Goal: Task Accomplishment & Management: Use online tool/utility

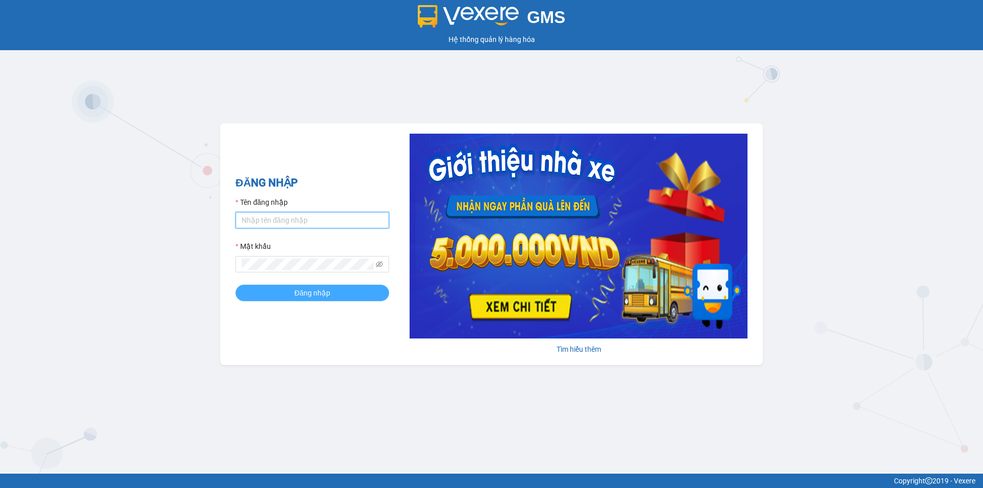
type input "hang.ct"
click at [335, 294] on button "Đăng nhập" at bounding box center [313, 293] width 154 height 16
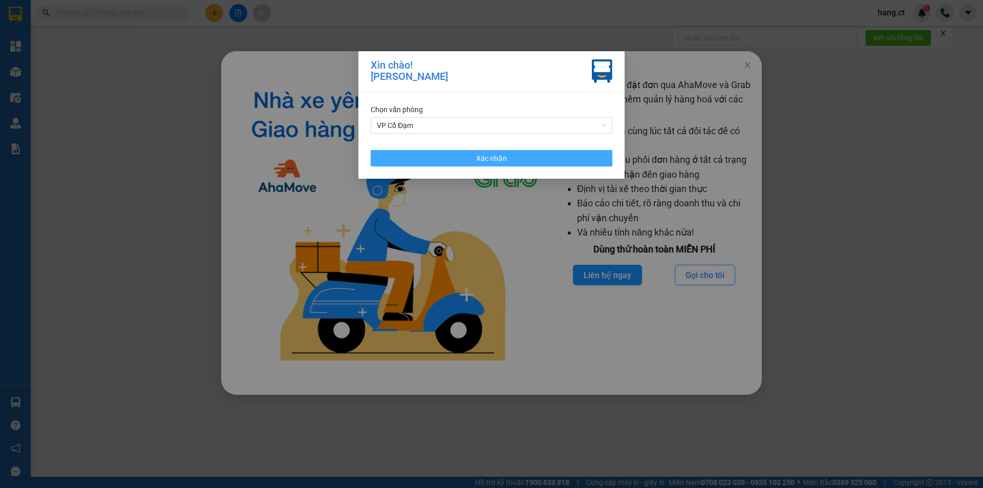
click at [555, 158] on button "Xác nhận" at bounding box center [492, 158] width 242 height 16
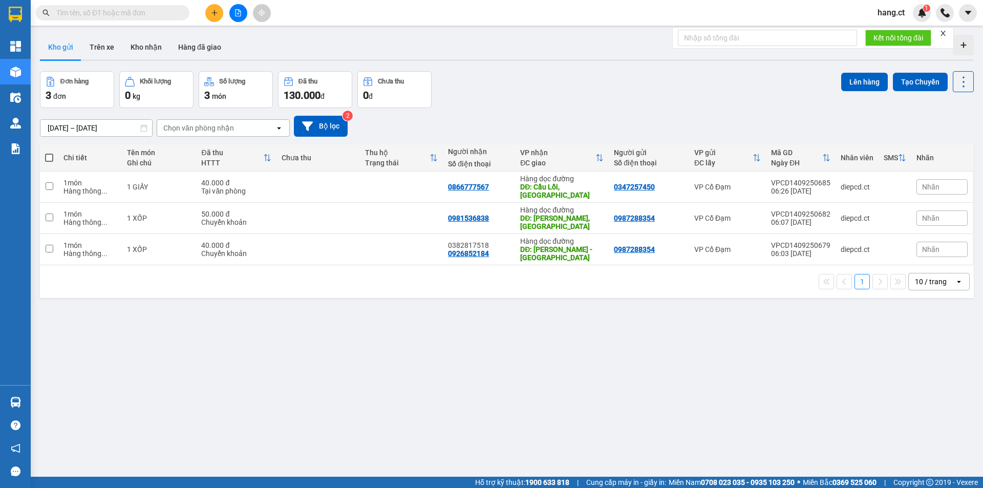
click at [123, 11] on input "text" at bounding box center [116, 12] width 121 height 11
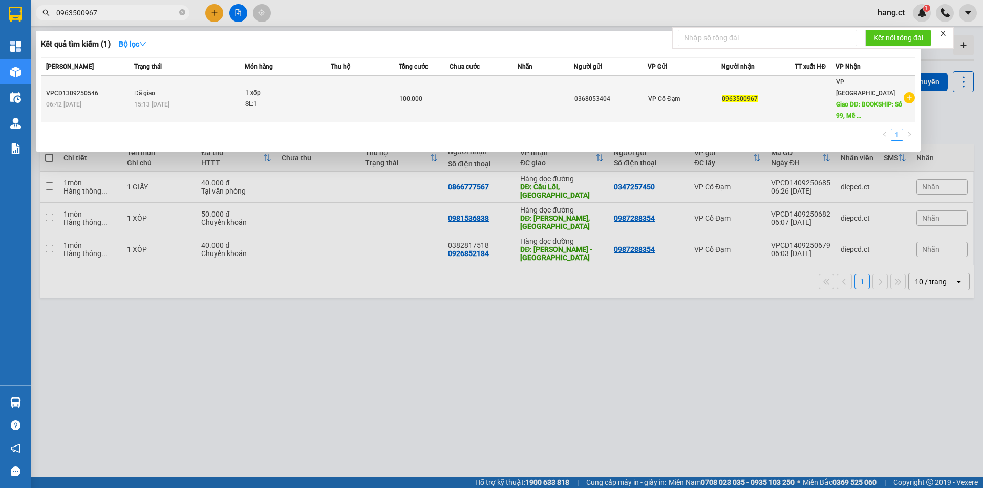
type input "0963500967"
click at [597, 95] on div "0368053404" at bounding box center [611, 99] width 73 height 11
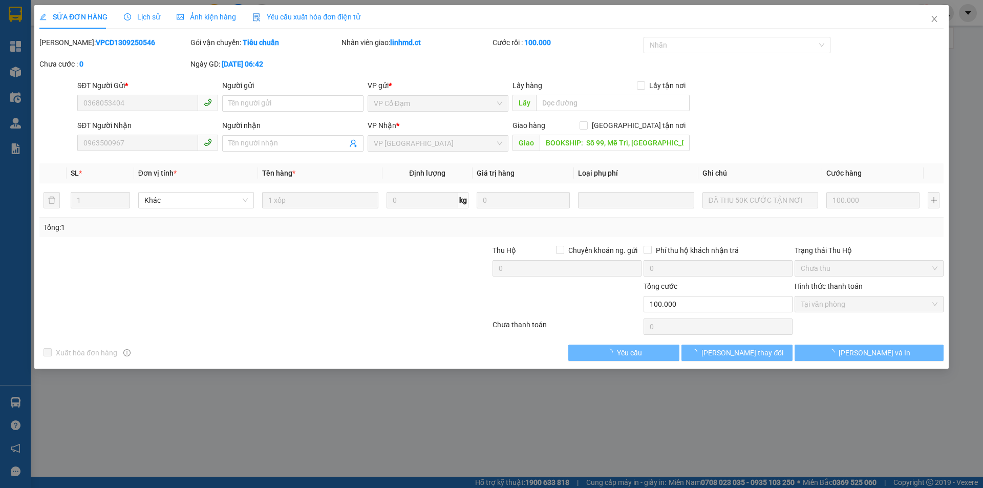
type input "0368053404"
type input "0963500967"
type input "BOOKSHIP: Số 99, Mễ Trì, Nam Từ Liêm, Tòa C Golden Palace"
type input "100.000"
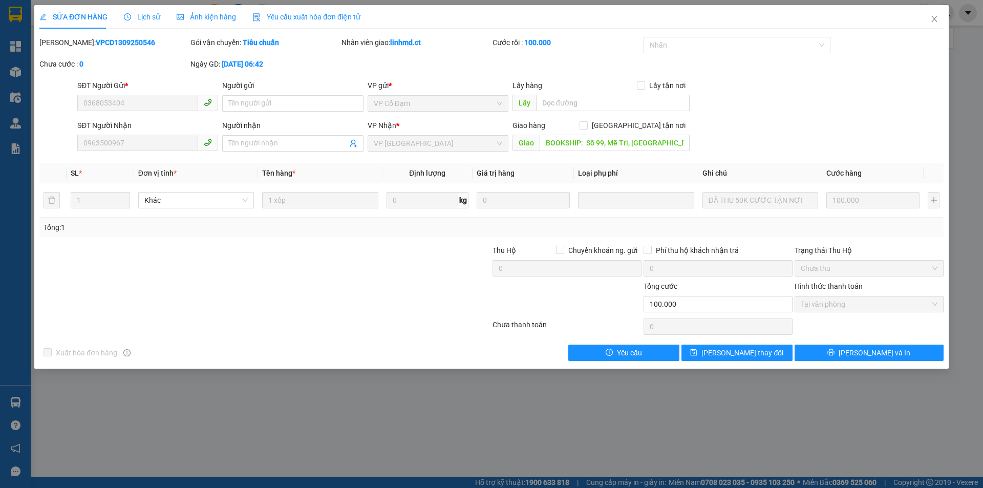
drag, startPoint x: 149, startPoint y: 15, endPoint x: 341, endPoint y: 36, distance: 193.1
click at [149, 15] on span "Lịch sử" at bounding box center [142, 17] width 36 height 8
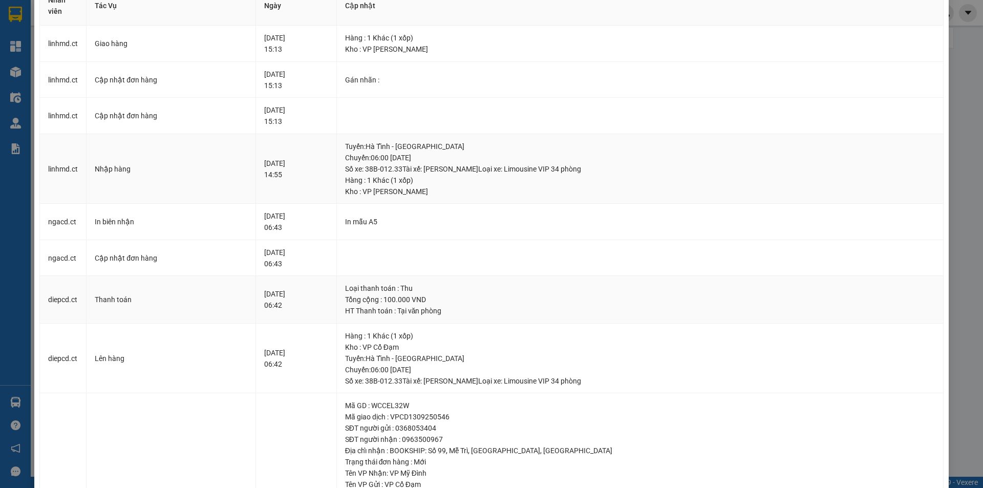
scroll to position [102, 0]
